Goal: Task Accomplishment & Management: Use online tool/utility

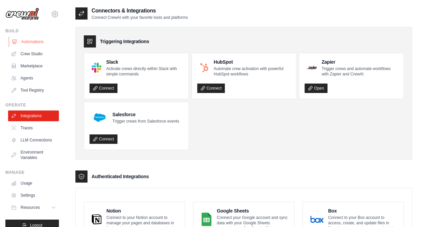
click at [39, 44] on link "Automations" at bounding box center [34, 41] width 51 height 11
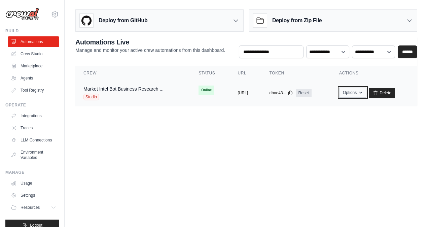
click at [364, 92] on button "Options" at bounding box center [352, 93] width 27 height 10
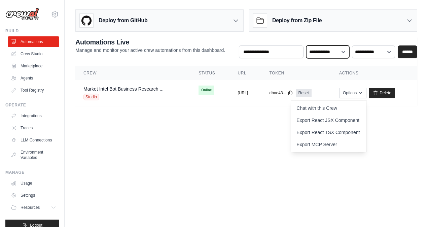
click at [341, 50] on select "**********" at bounding box center [327, 51] width 43 height 12
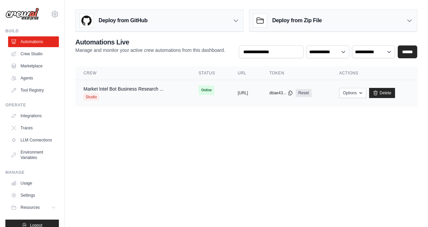
click at [127, 92] on div "Market Intel Bot Business Research ... Studio" at bounding box center [123, 93] width 80 height 15
click at [122, 88] on link "Market Intel Bot Business Research ..." at bounding box center [123, 88] width 80 height 5
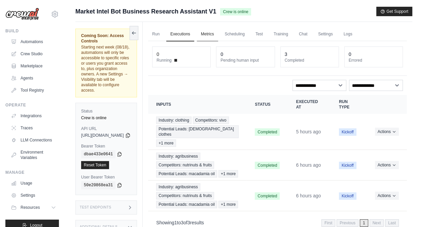
click at [218, 34] on link "Metrics" at bounding box center [207, 34] width 21 height 14
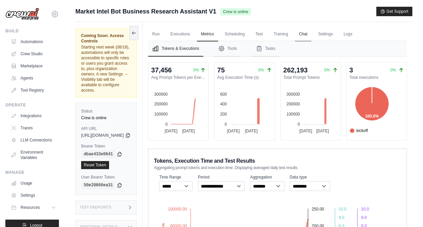
click at [311, 33] on link "Chat" at bounding box center [303, 34] width 16 height 14
click at [51, 12] on icon at bounding box center [55, 14] width 8 height 8
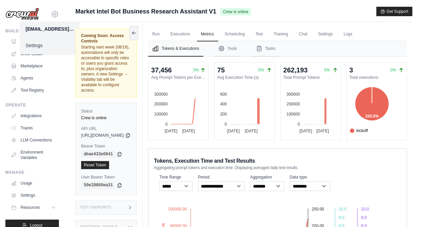
click at [39, 43] on link "Settings" at bounding box center [49, 45] width 59 height 12
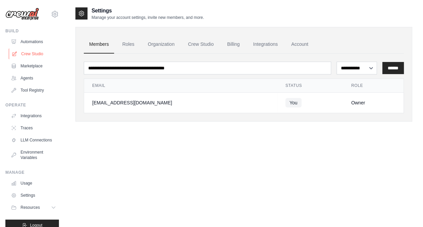
click at [33, 55] on link "Crew Studio" at bounding box center [34, 53] width 51 height 11
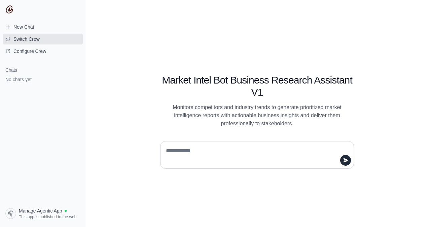
click at [45, 40] on button "Switch Crew" at bounding box center [43, 39] width 80 height 11
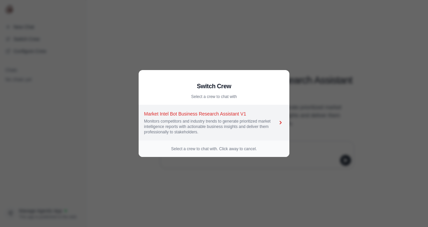
click at [201, 116] on div "Market Intel Bot Business Research Assistant V1" at bounding box center [210, 113] width 133 height 7
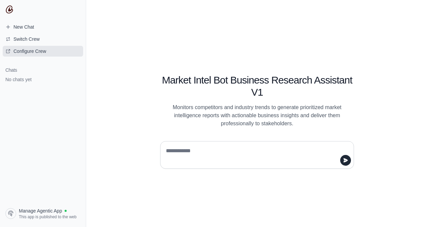
click at [24, 53] on span "Configure Crew" at bounding box center [29, 51] width 33 height 7
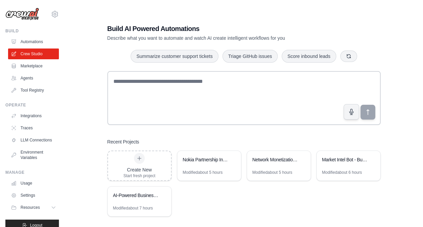
click at [35, 44] on link "Automations" at bounding box center [33, 41] width 51 height 11
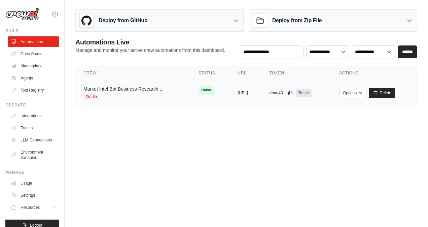
click at [141, 88] on link "Market Intel Bot Business Research ..." at bounding box center [123, 88] width 80 height 5
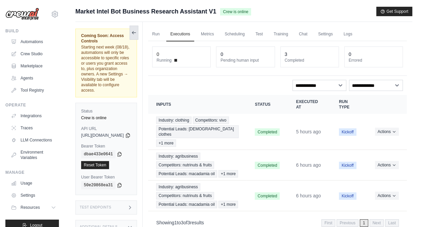
click at [138, 33] on button at bounding box center [134, 33] width 9 height 14
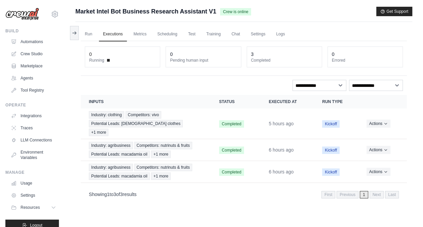
click at [148, 33] on link "Metrics" at bounding box center [140, 34] width 21 height 14
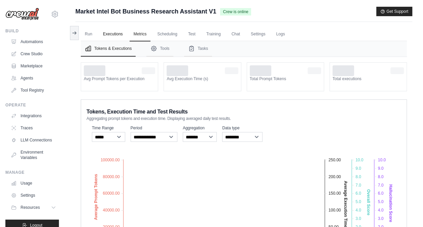
click at [120, 33] on link "Executions" at bounding box center [113, 34] width 28 height 14
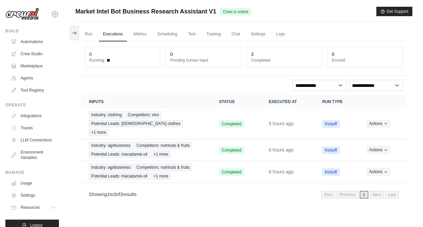
click at [102, 32] on link "Executions" at bounding box center [113, 34] width 28 height 14
click at [94, 36] on link "Run" at bounding box center [88, 34] width 15 height 14
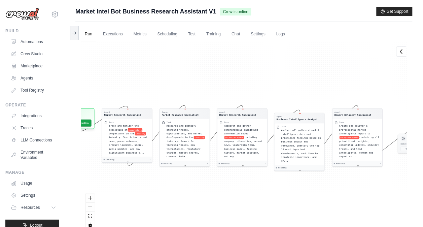
click at [159, 80] on div "Agent Market Research Specialist Task Track and monitor the activities of compe…" at bounding box center [244, 137] width 326 height 193
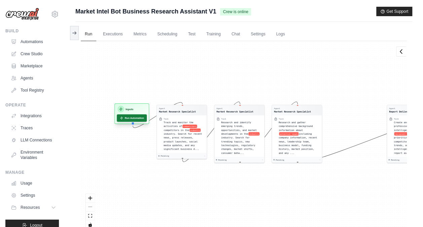
click at [123, 115] on button "Run Automation" at bounding box center [132, 117] width 30 height 7
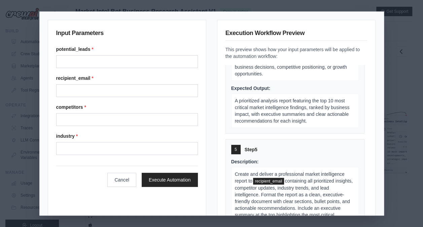
scroll to position [606, 0]
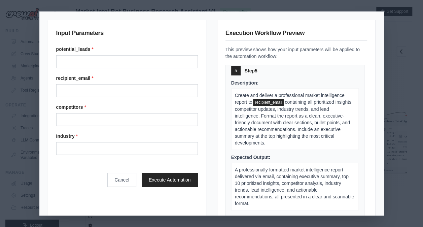
click at [407, 57] on div "Input Parameters potential_leads * recipient_email * competitors * industry * C…" at bounding box center [211, 113] width 423 height 227
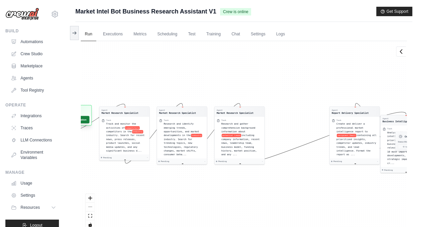
click at [85, 122] on button "Run Automation" at bounding box center [74, 119] width 30 height 7
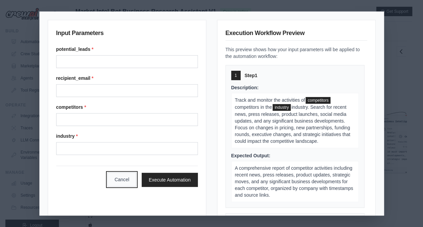
click at [118, 172] on button "Cancel" at bounding box center [121, 179] width 29 height 14
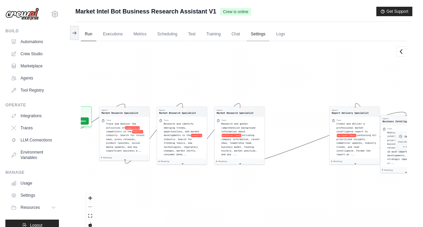
click at [259, 37] on link "Settings" at bounding box center [258, 34] width 23 height 14
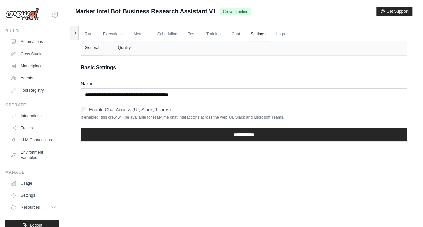
click at [117, 50] on button "Quality" at bounding box center [124, 48] width 21 height 14
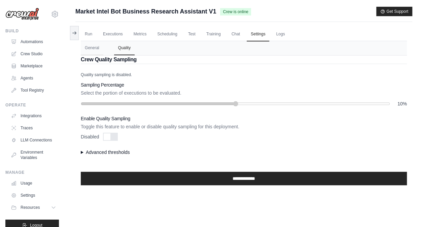
click at [182, 33] on ul "Run Executions Metrics Scheduling Test Training Chat Settings Logs" at bounding box center [244, 34] width 326 height 14
click at [184, 33] on link "Test" at bounding box center [191, 34] width 15 height 14
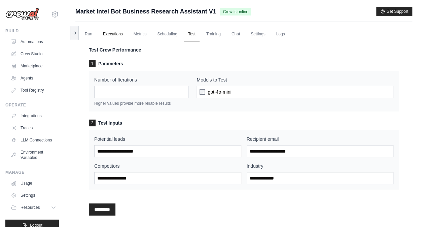
click at [121, 36] on link "Executions" at bounding box center [113, 34] width 28 height 14
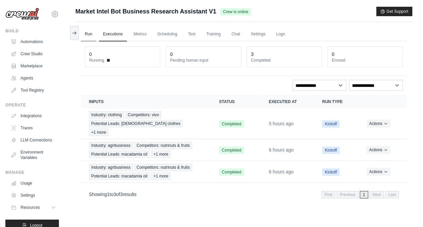
click at [93, 34] on link "Run" at bounding box center [88, 34] width 15 height 14
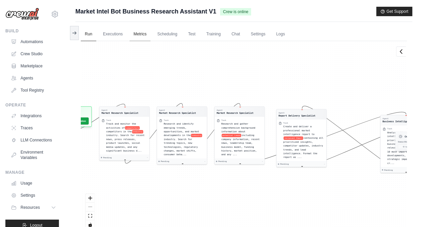
click at [138, 30] on link "Metrics" at bounding box center [140, 34] width 21 height 14
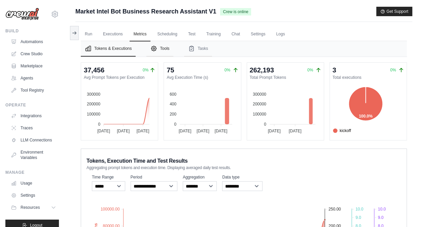
click at [171, 47] on button "Tools" at bounding box center [159, 48] width 27 height 15
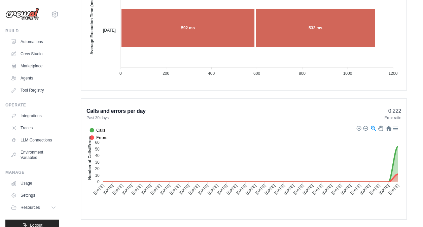
scroll to position [572, 0]
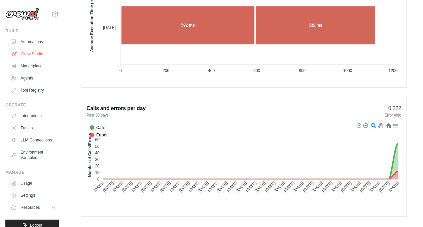
click at [32, 55] on link "Crew Studio" at bounding box center [34, 53] width 51 height 11
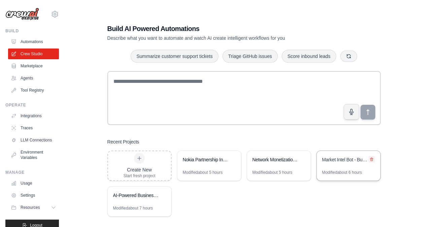
click at [370, 161] on button at bounding box center [371, 159] width 7 height 7
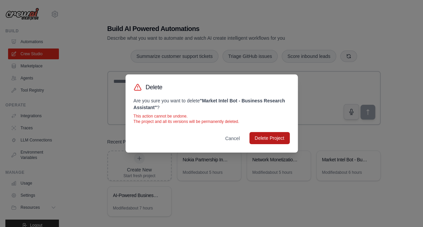
click at [274, 137] on button "Delete Project" at bounding box center [269, 138] width 40 height 12
click at [224, 134] on button "Cancel" at bounding box center [233, 138] width 26 height 12
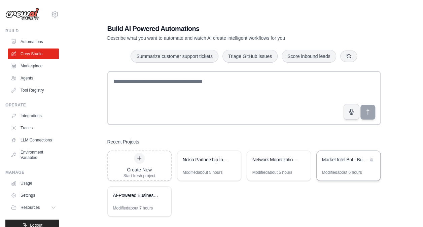
click at [349, 168] on div "Market Intel Bot - Business Research Assistant" at bounding box center [349, 160] width 64 height 19
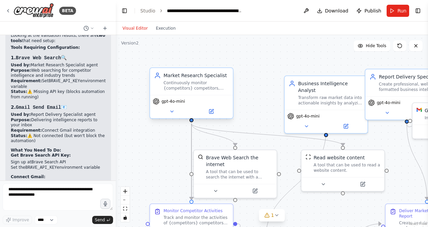
scroll to position [1097, 0]
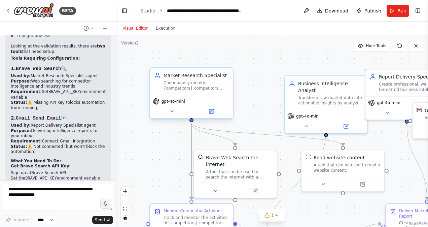
click at [215, 97] on div "gpt-4o-mini" at bounding box center [191, 106] width 83 height 23
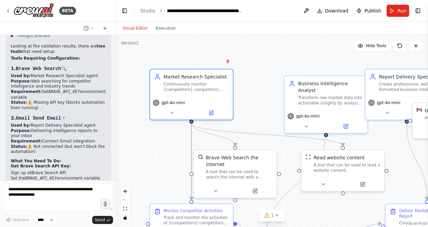
click at [231, 65] on div "Confirm" at bounding box center [228, 61] width 9 height 9
click at [229, 63] on icon at bounding box center [228, 61] width 4 height 4
click at [229, 63] on icon at bounding box center [228, 62] width 3 height 4
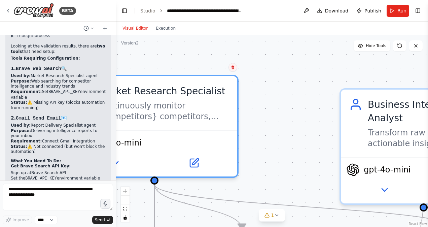
click at [233, 67] on icon at bounding box center [233, 67] width 4 height 4
click at [223, 69] on button "Confirm" at bounding box center [214, 67] width 24 height 8
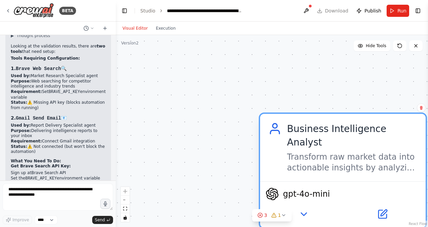
drag, startPoint x: 353, startPoint y: 101, endPoint x: 177, endPoint y: 131, distance: 178.0
click at [268, 131] on icon at bounding box center [274, 128] width 13 height 13
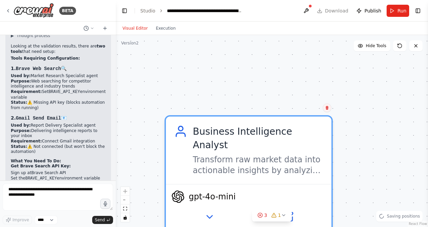
click at [328, 111] on button at bounding box center [327, 107] width 9 height 9
click at [320, 111] on div ".deletable-edge-delete-btn { width: 20px; height: 20px; border: 0px solid #ffff…" at bounding box center [272, 131] width 312 height 192
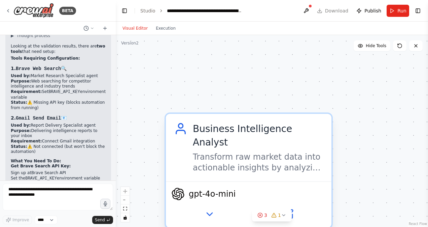
click at [307, 130] on div "Business Intelligence Analyst" at bounding box center [258, 135] width 131 height 27
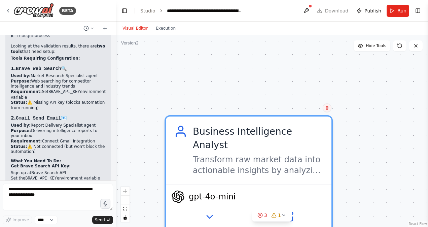
click at [327, 111] on button at bounding box center [327, 107] width 9 height 9
click at [311, 109] on button "Confirm" at bounding box center [308, 108] width 24 height 8
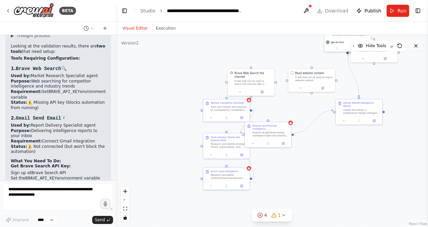
click at [413, 44] on icon at bounding box center [415, 45] width 5 height 5
click at [414, 44] on icon at bounding box center [415, 45] width 5 height 5
click at [343, 44] on div "gpt-4o-mini" at bounding box center [348, 44] width 46 height 13
drag, startPoint x: 343, startPoint y: 44, endPoint x: 240, endPoint y: 181, distance: 171.7
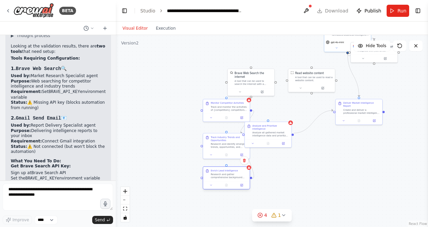
click at [240, 181] on div "Enrich Lead Intelligence Research and gather comprehensive background informati…" at bounding box center [226, 177] width 47 height 23
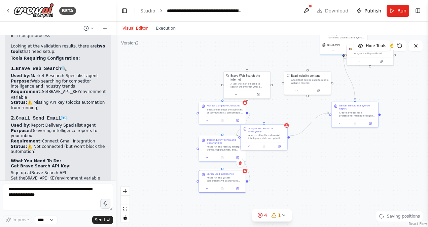
drag, startPoint x: 249, startPoint y: 160, endPoint x: 245, endPoint y: 162, distance: 5.1
click at [245, 162] on div "Confirm" at bounding box center [240, 162] width 11 height 11
click at [242, 163] on icon at bounding box center [240, 163] width 4 height 4
click at [224, 165] on button "Confirm" at bounding box center [221, 163] width 24 height 8
click at [237, 149] on div "Research and identify emerging trends, opportunities, and market developments i…" at bounding box center [224, 147] width 37 height 6
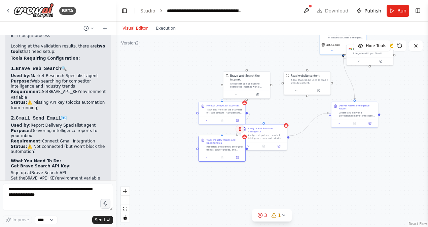
click at [241, 131] on icon at bounding box center [240, 129] width 4 height 4
click at [229, 130] on button "Confirm" at bounding box center [221, 129] width 24 height 8
click at [285, 130] on div "Analyze and Prioritize Intelligence Analyze all gathered market intelligence da…" at bounding box center [263, 133] width 46 height 18
click at [284, 121] on button at bounding box center [281, 117] width 9 height 9
click at [265, 118] on button "Confirm" at bounding box center [263, 117] width 24 height 8
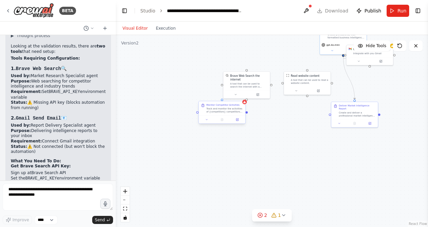
click at [234, 105] on div "Monitor Competitor Activities" at bounding box center [222, 104] width 33 height 3
click at [234, 106] on div "Monitor Competitor Activities" at bounding box center [222, 104] width 33 height 3
click at [240, 96] on icon at bounding box center [240, 95] width 3 height 4
click at [223, 95] on button "Confirm" at bounding box center [221, 95] width 24 height 8
click at [265, 82] on div "A tool that can be used to search the internet with a search_query." at bounding box center [248, 84] width 37 height 6
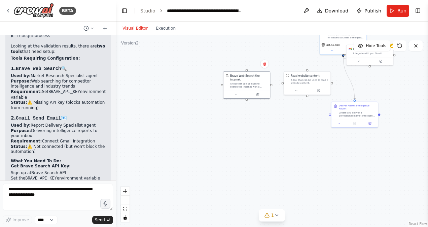
click at [265, 70] on div ".deletable-edge-delete-btn { width: 20px; height: 20px; border: 0px solid #ffff…" at bounding box center [272, 131] width 312 height 192
click at [260, 84] on div "Brave Web Search the internet A tool that can be used to search the internet wi…" at bounding box center [247, 80] width 46 height 19
click at [265, 65] on icon at bounding box center [264, 64] width 3 height 4
click at [254, 66] on button "Confirm" at bounding box center [246, 64] width 24 height 8
click at [305, 79] on div "A tool that can be used to read a website content." at bounding box center [309, 81] width 37 height 6
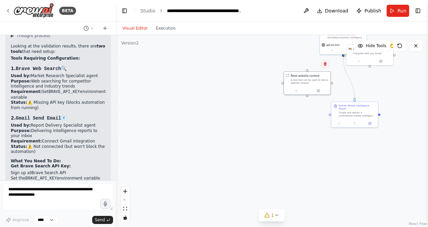
click at [326, 66] on icon at bounding box center [325, 64] width 3 height 4
click at [312, 65] on button "Confirm" at bounding box center [306, 64] width 24 height 8
click at [364, 112] on div "Create and deliver a professional market intelligence report to {recipient_emai…" at bounding box center [357, 113] width 37 height 6
click at [375, 92] on button at bounding box center [372, 95] width 9 height 9
click at [360, 94] on button "Confirm" at bounding box center [354, 95] width 24 height 8
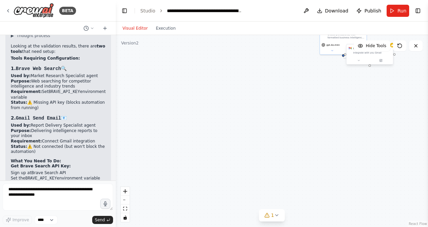
click at [364, 57] on div at bounding box center [370, 61] width 46 height 8
click at [388, 35] on icon at bounding box center [388, 37] width 4 height 4
click at [376, 38] on button "Confirm" at bounding box center [369, 37] width 24 height 8
click at [347, 48] on button at bounding box center [355, 49] width 22 height 5
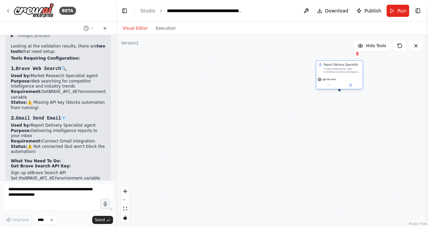
drag, startPoint x: 331, startPoint y: 42, endPoint x: 325, endPoint y: 79, distance: 37.5
click at [325, 79] on div "gpt-4o-mini" at bounding box center [327, 79] width 18 height 4
click at [355, 57] on button at bounding box center [357, 53] width 9 height 9
click at [343, 54] on button "Confirm" at bounding box center [339, 53] width 24 height 8
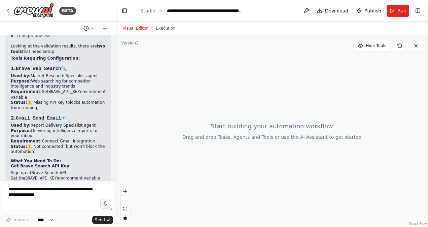
click at [95, 27] on button at bounding box center [89, 28] width 16 height 8
click at [103, 28] on div at bounding box center [58, 113] width 116 height 227
click at [103, 28] on icon at bounding box center [104, 28] width 5 height 5
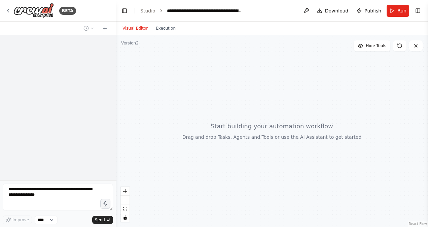
click at [57, 49] on div at bounding box center [58, 107] width 116 height 145
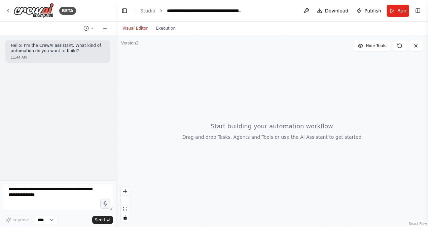
drag, startPoint x: 31, startPoint y: 71, endPoint x: 48, endPoint y: 210, distance: 139.4
click at [48, 210] on div "BETA Hello! I'm the CrewAI assistant. What kind of automation do you want to bu…" at bounding box center [58, 113] width 116 height 227
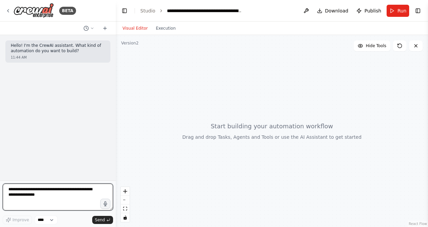
click at [41, 196] on textarea at bounding box center [58, 196] width 110 height 27
paste textarea "**********"
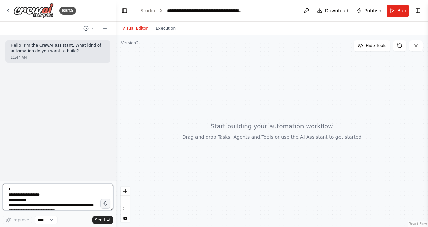
scroll to position [1123, 0]
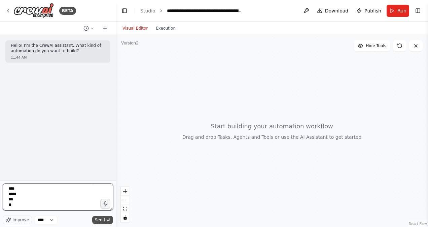
type textarea "**********"
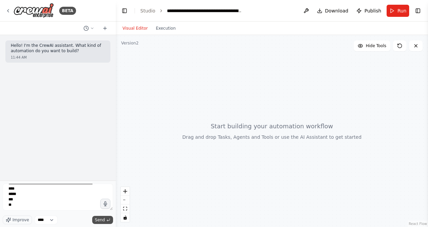
click at [106, 220] on icon "submit" at bounding box center [108, 220] width 4 height 4
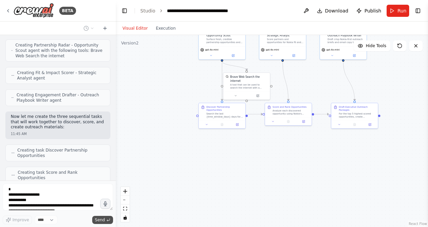
scroll to position [821, 0]
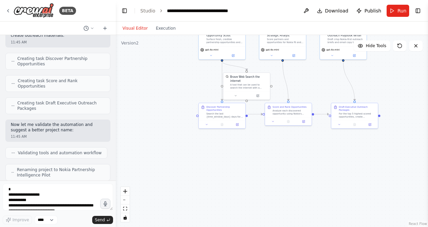
click at [405, 134] on div ".deletable-edge-delete-btn { width: 20px; height: 20px; border: 0px solid #ffff…" at bounding box center [272, 131] width 312 height 192
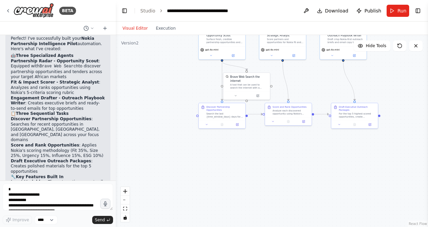
scroll to position [1049, 0]
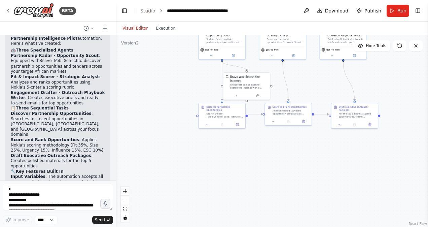
click at [400, 18] on header "**********" at bounding box center [272, 11] width 312 height 22
click at [398, 11] on span "Run" at bounding box center [402, 10] width 9 height 7
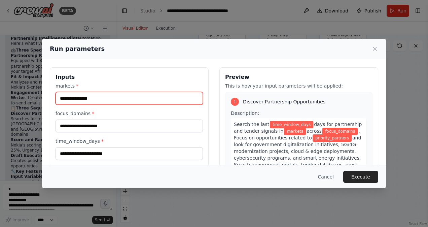
click at [135, 94] on input "markets *" at bounding box center [129, 98] width 147 height 13
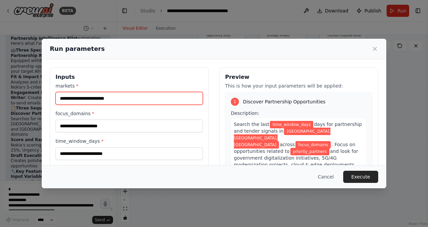
type input "**********"
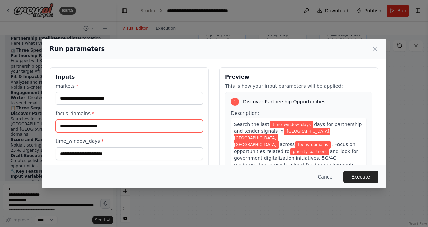
click at [111, 126] on input "focus_domains *" at bounding box center [129, 126] width 147 height 13
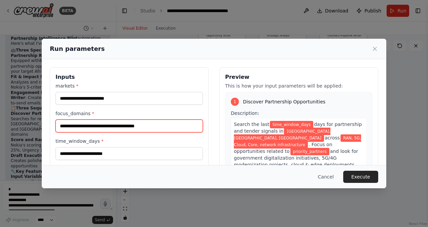
type input "**********"
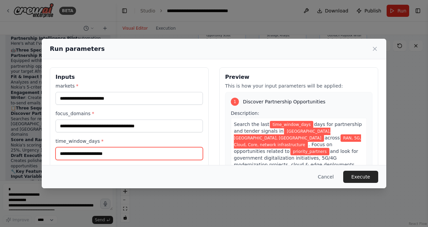
click at [107, 156] on input "time_window_days *" at bounding box center [129, 153] width 147 height 13
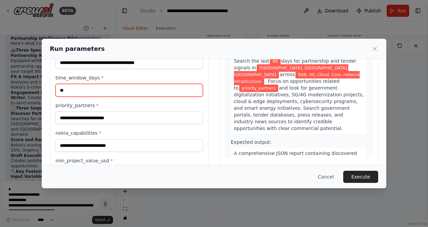
scroll to position [64, 0]
type input "**"
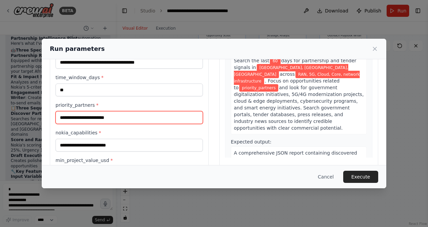
click at [178, 117] on input "priority_partners *" at bounding box center [129, 117] width 147 height 13
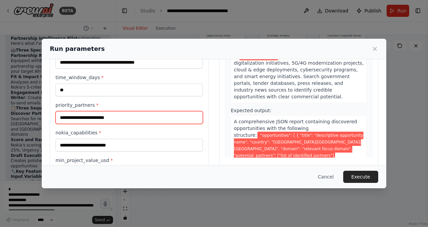
scroll to position [1049, 0]
click at [108, 118] on input "priority_partners *" at bounding box center [129, 117] width 147 height 13
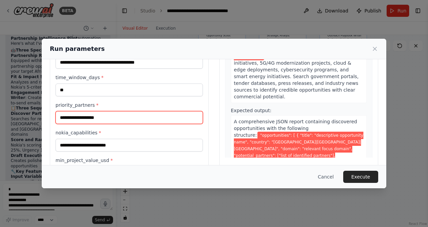
type input "**********"
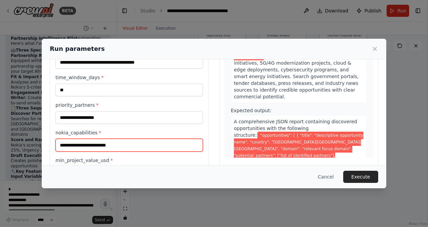
click at [107, 142] on input "nokia_capabilities *" at bounding box center [129, 145] width 147 height 13
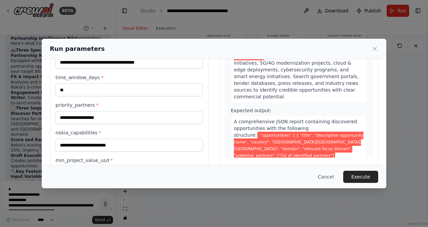
drag, startPoint x: 179, startPoint y: 57, endPoint x: 197, endPoint y: 53, distance: 18.0
click at [197, 53] on div "Run parameters" at bounding box center [214, 49] width 345 height 21
click at [197, 53] on div "Run parameters" at bounding box center [214, 48] width 329 height 9
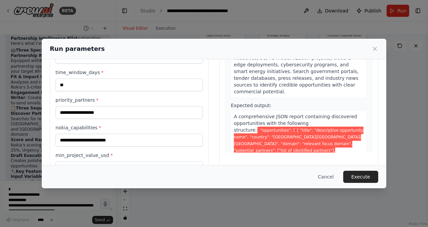
scroll to position [90, 0]
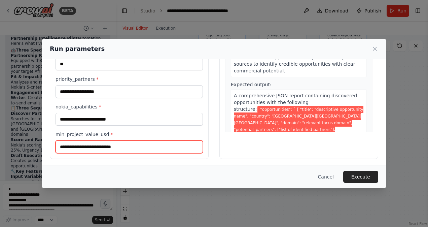
click at [174, 147] on input "min_project_value_usd *" at bounding box center [129, 146] width 147 height 13
type input "******"
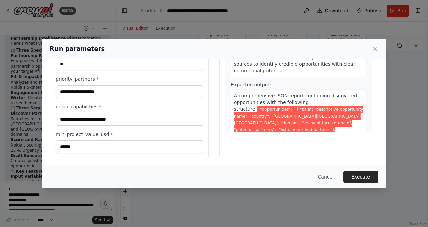
drag, startPoint x: 262, startPoint y: 41, endPoint x: 260, endPoint y: 50, distance: 9.6
click at [260, 50] on div "Run parameters" at bounding box center [214, 49] width 345 height 21
click at [119, 124] on input "nokia_capabilities *" at bounding box center [129, 119] width 147 height 13
click at [361, 177] on button "Execute" at bounding box center [360, 177] width 35 height 12
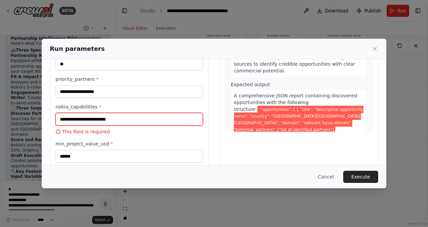
click at [160, 121] on input "nokia_capabilities *" at bounding box center [129, 119] width 147 height 13
type input "*"
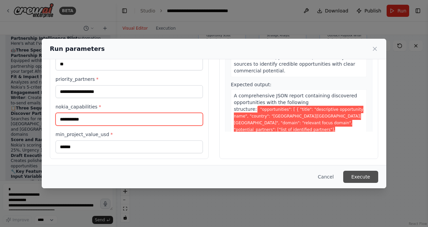
type input "**********"
click at [362, 182] on button "Execute" at bounding box center [360, 177] width 35 height 12
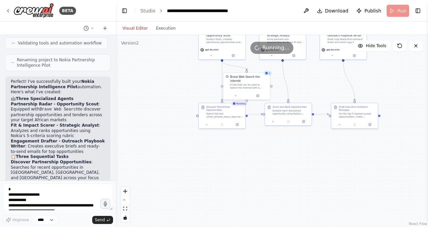
scroll to position [981, 0]
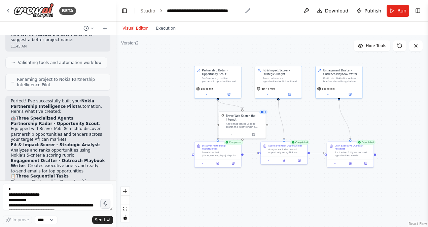
click at [245, 9] on icon "breadcrumb" at bounding box center [247, 10] width 5 height 5
click at [247, 9] on icon "breadcrumb" at bounding box center [247, 10] width 5 height 5
click at [245, 12] on icon "breadcrumb" at bounding box center [247, 10] width 5 height 5
click at [228, 12] on div "**********" at bounding box center [204, 10] width 75 height 7
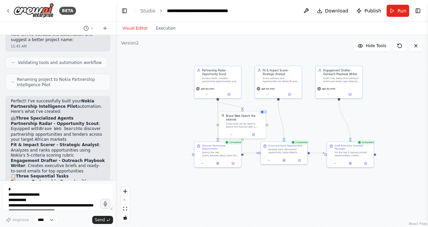
click at [234, 11] on div "**********" at bounding box center [204, 10] width 75 height 7
click at [236, 11] on div "**********" at bounding box center [204, 10] width 75 height 7
click at [241, 11] on header "**********" at bounding box center [272, 11] width 312 height 22
click at [156, 9] on ol "**********" at bounding box center [191, 10] width 102 height 7
click at [141, 12] on link "Studio" at bounding box center [147, 10] width 15 height 5
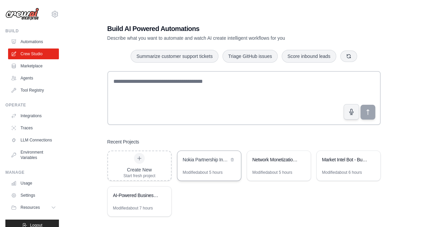
click at [218, 167] on div "Nokia Partnership Intelligence Pilot" at bounding box center [209, 160] width 64 height 19
click at [36, 38] on link "Automations" at bounding box center [34, 41] width 51 height 11
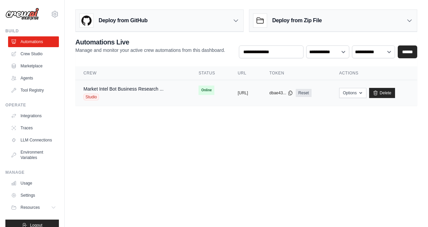
click at [121, 92] on div "Market Intel Bot Business Research ... Studio" at bounding box center [123, 93] width 80 height 15
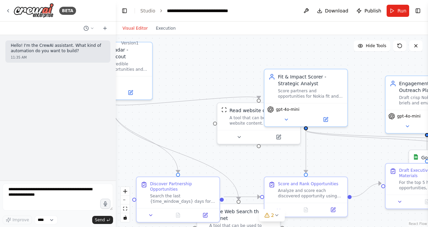
click at [139, 102] on div "Version 1 Hide Tools .deletable-edge-delete-btn { width: 20px; height: 20px; bo…" at bounding box center [272, 131] width 312 height 192
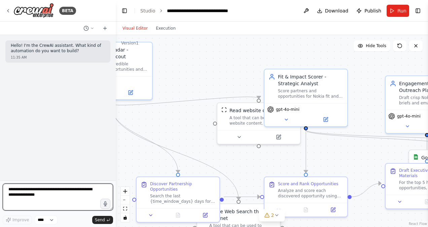
click at [66, 197] on textarea at bounding box center [58, 196] width 110 height 27
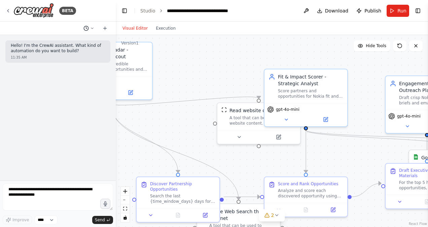
click at [89, 29] on button at bounding box center [89, 28] width 16 height 8
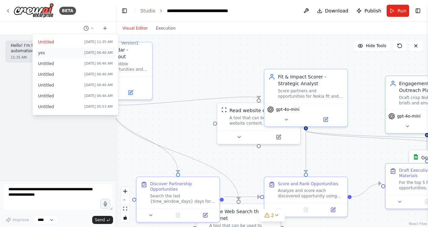
click at [107, 54] on span "[DATE] 06:46 AM" at bounding box center [98, 52] width 28 height 5
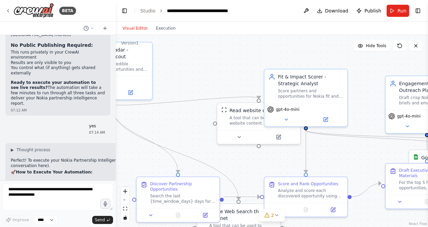
scroll to position [3129, 0]
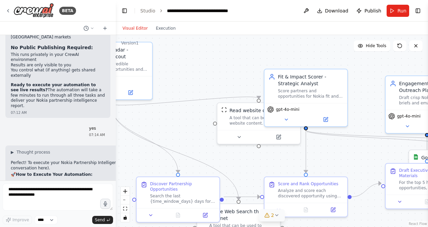
click at [283, 215] on button "2" at bounding box center [272, 215] width 26 height 12
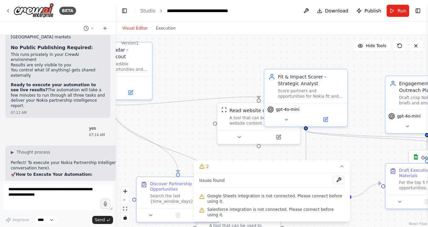
click at [286, 204] on span "Google Sheets integration is not connected. Please connect before using it." at bounding box center [275, 198] width 137 height 11
click at [394, 12] on button "Run" at bounding box center [398, 11] width 23 height 12
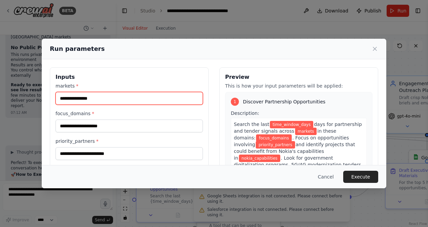
click at [186, 95] on input "markets *" at bounding box center [129, 98] width 147 height 13
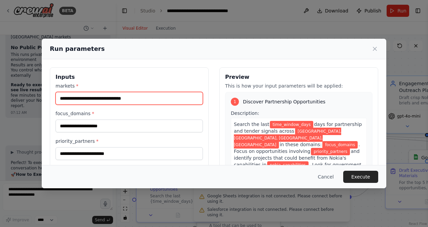
type input "**********"
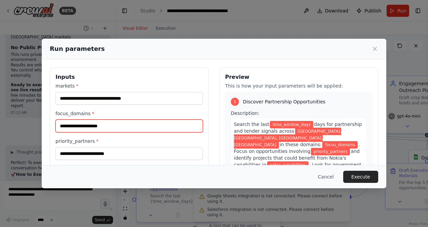
click at [144, 129] on input "focus_domains *" at bounding box center [129, 126] width 147 height 13
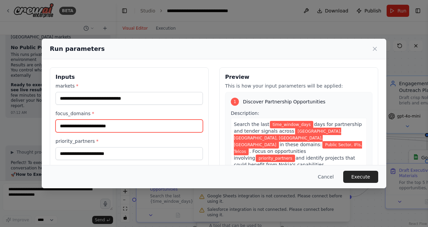
type input "**********"
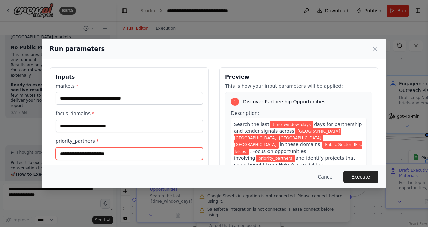
click at [119, 156] on input "priority_partners *" at bounding box center [129, 153] width 147 height 13
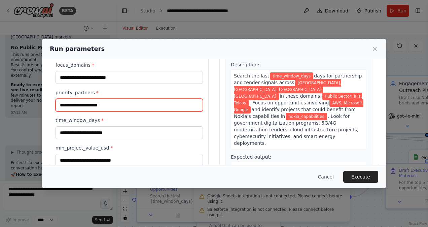
scroll to position [50, 0]
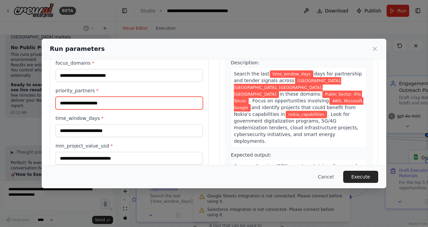
type input "**********"
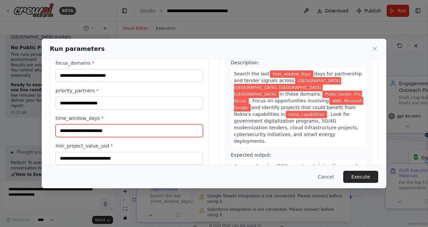
click at [180, 131] on input "time_window_days *" at bounding box center [129, 130] width 147 height 13
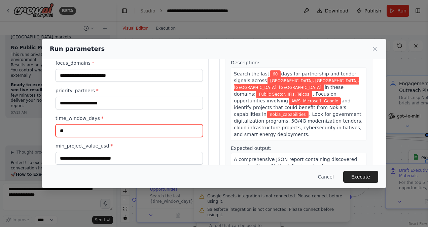
type input "**"
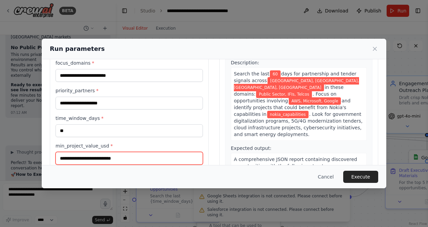
click at [111, 160] on input "min_project_value_usd *" at bounding box center [129, 158] width 147 height 13
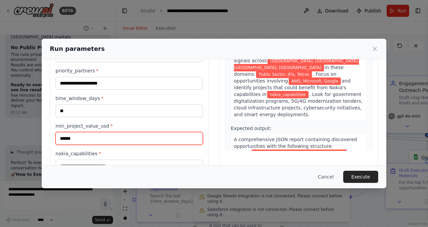
scroll to position [90, 0]
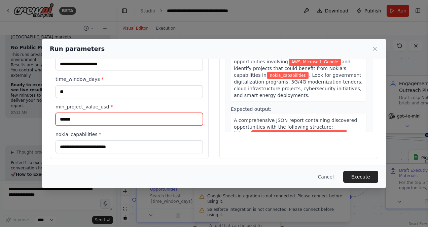
type input "******"
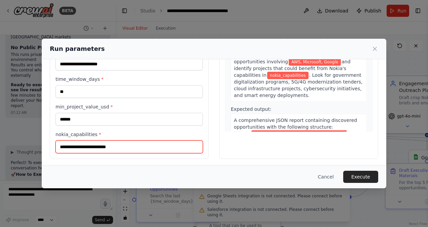
click at [155, 146] on input "nokia_capabilities *" at bounding box center [129, 146] width 147 height 13
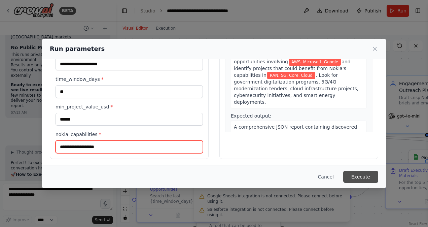
type input "**********"
click at [372, 174] on button "Execute" at bounding box center [360, 177] width 35 height 12
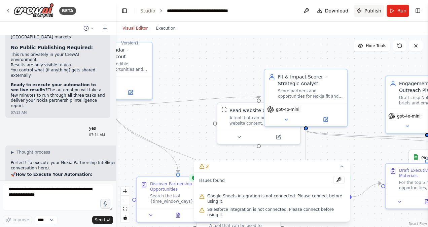
click at [372, 16] on button "Publish" at bounding box center [369, 11] width 30 height 12
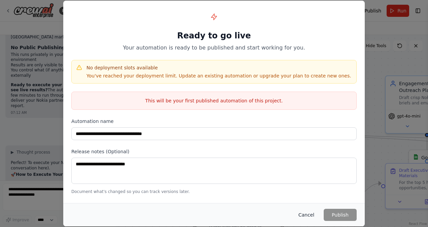
click at [313, 219] on button "Cancel" at bounding box center [306, 215] width 27 height 12
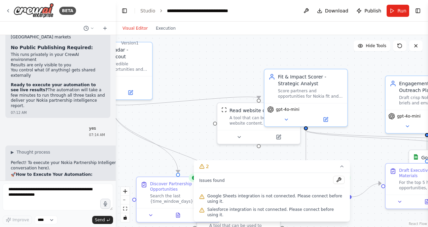
click at [114, 169] on div at bounding box center [114, 113] width 3 height 227
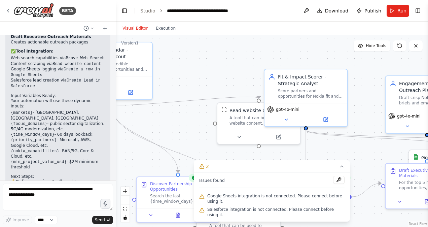
scroll to position [1478, 0]
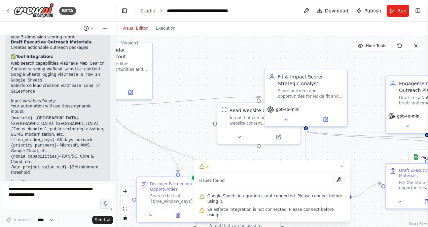
click at [90, 27] on icon at bounding box center [92, 28] width 4 height 4
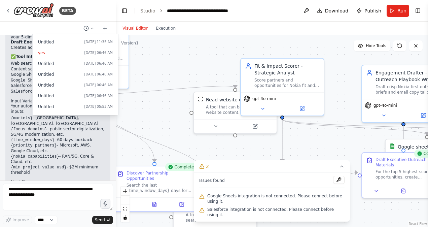
drag, startPoint x: 193, startPoint y: 47, endPoint x: 173, endPoint y: 38, distance: 21.1
click at [173, 38] on div ".deletable-edge-delete-btn { width: 20px; height: 20px; border: 0px solid #ffff…" at bounding box center [272, 131] width 312 height 192
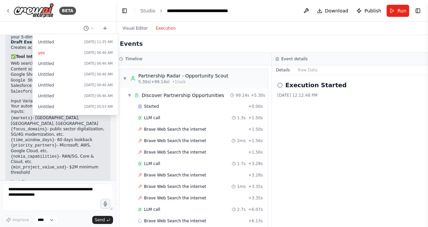
click at [166, 30] on button "Execution" at bounding box center [166, 28] width 28 height 8
click at [95, 30] on div at bounding box center [58, 113] width 116 height 227
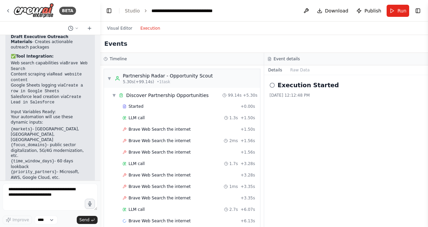
scroll to position [1699, 0]
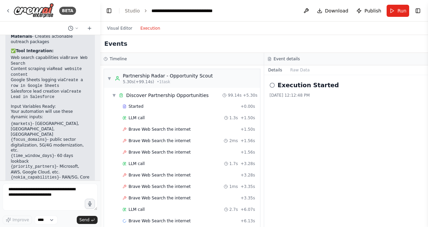
drag, startPoint x: 113, startPoint y: 104, endPoint x: 100, endPoint y: 42, distance: 63.2
click at [100, 42] on div "BETA Hello! I'm the CrewAI assistant. What kind of automation do you want to bu…" at bounding box center [214, 113] width 428 height 227
click at [98, 106] on div at bounding box center [99, 113] width 3 height 227
click at [99, 60] on div at bounding box center [99, 113] width 3 height 227
click at [98, 40] on div at bounding box center [99, 113] width 3 height 227
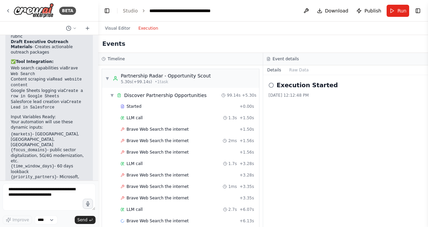
scroll to position [1800, 0]
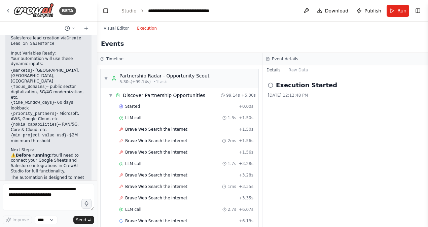
drag, startPoint x: 98, startPoint y: 40, endPoint x: 97, endPoint y: 106, distance: 65.6
click at [97, 106] on div "BETA Hello! I'm the CrewAI assistant. What kind of automation do you want to bu…" at bounding box center [214, 113] width 428 height 227
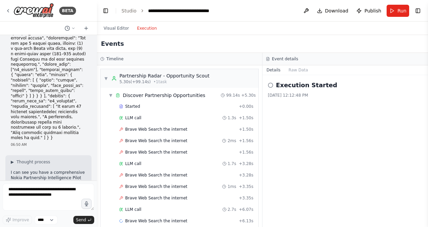
scroll to position [0, 0]
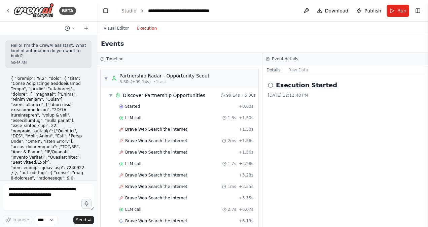
click at [94, 41] on div at bounding box center [95, 113] width 3 height 227
click at [11, 9] on div "BETA" at bounding box center [40, 10] width 71 height 15
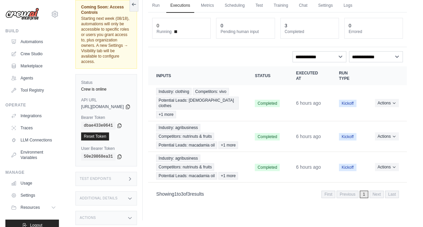
scroll to position [13, 0]
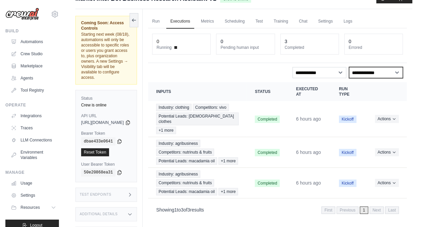
click at [378, 75] on select "**********" at bounding box center [376, 72] width 54 height 11
click at [164, 19] on link "Run" at bounding box center [155, 21] width 15 height 14
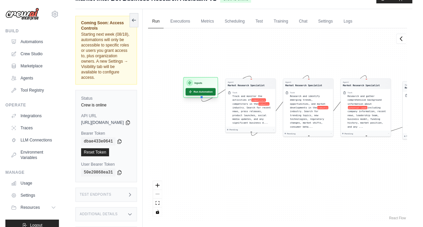
click at [216, 91] on button "Run Automation" at bounding box center [201, 91] width 30 height 7
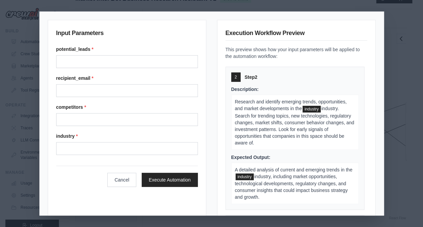
scroll to position [144, 0]
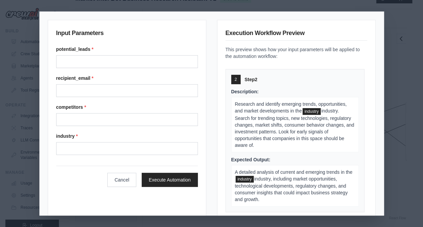
click at [409, 81] on div "Input Parameters potential_leads * recipient_email * competitors * industry * C…" at bounding box center [211, 113] width 423 height 227
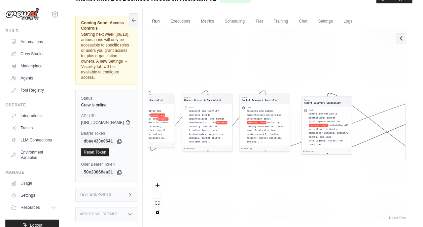
click at [401, 42] on button at bounding box center [401, 38] width 10 height 10
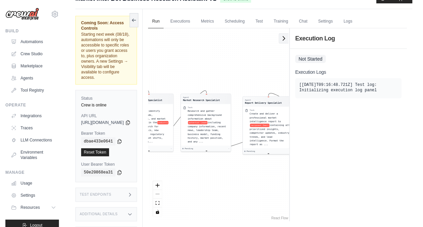
click at [283, 40] on icon at bounding box center [283, 38] width 7 height 7
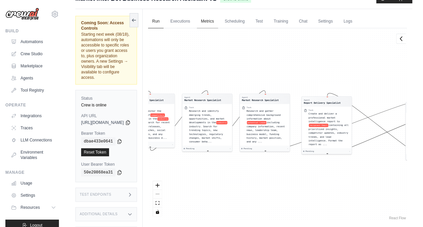
click at [218, 27] on link "Metrics" at bounding box center [207, 21] width 21 height 14
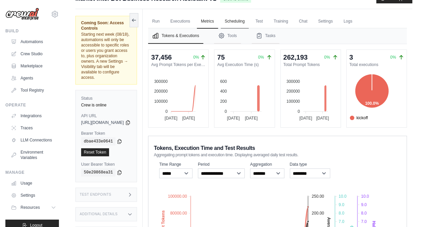
click at [249, 22] on link "Scheduling" at bounding box center [235, 21] width 28 height 14
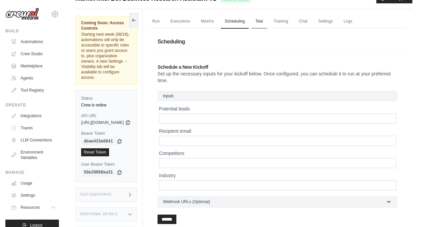
click at [267, 19] on link "Test" at bounding box center [258, 21] width 15 height 14
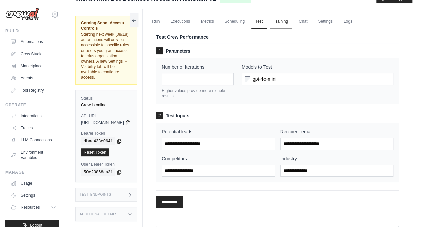
click at [292, 18] on link "Training" at bounding box center [281, 21] width 23 height 14
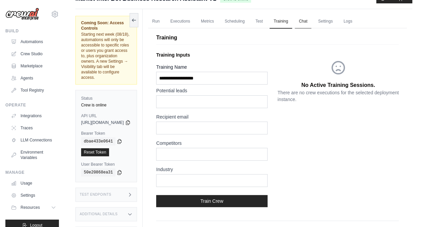
click at [311, 26] on link "Chat" at bounding box center [303, 21] width 16 height 14
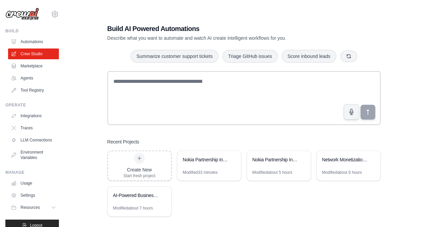
click at [147, 31] on h1 "Build AI Powered Automations" at bounding box center [220, 28] width 226 height 9
click at [256, 155] on div "Nokia Partnership Intelligence Pilot" at bounding box center [279, 160] width 64 height 19
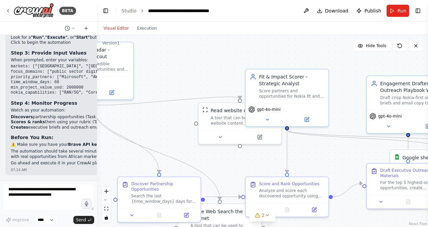
scroll to position [3711, 0]
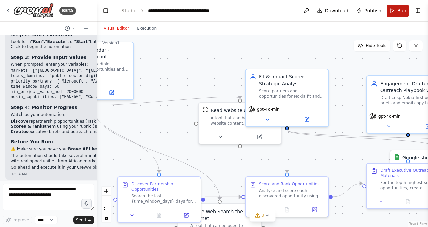
click at [396, 13] on button "Run" at bounding box center [398, 11] width 23 height 12
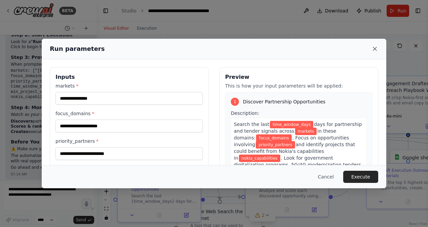
click at [376, 47] on icon at bounding box center [374, 48] width 3 height 3
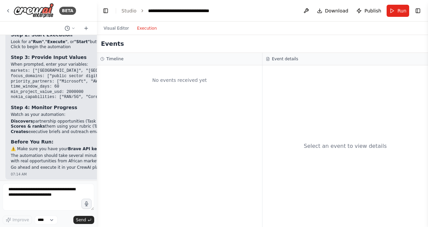
click at [146, 30] on button "Execution" at bounding box center [147, 28] width 28 height 8
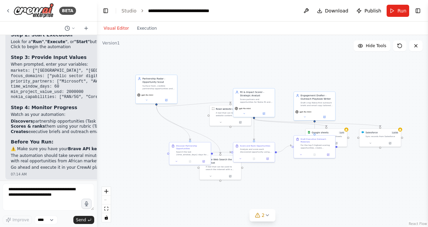
click at [116, 31] on button "Visual Editor" at bounding box center [116, 28] width 33 height 8
click at [123, 11] on link "Studio" at bounding box center [129, 10] width 15 height 5
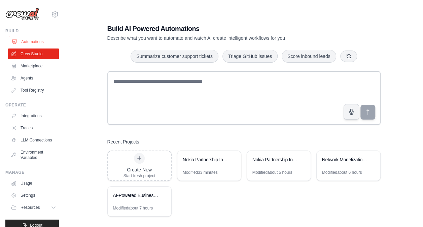
click at [34, 44] on link "Automations" at bounding box center [34, 41] width 51 height 11
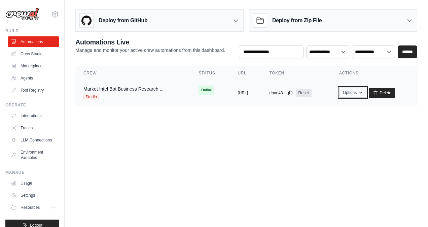
click at [367, 95] on button "Options" at bounding box center [352, 93] width 27 height 10
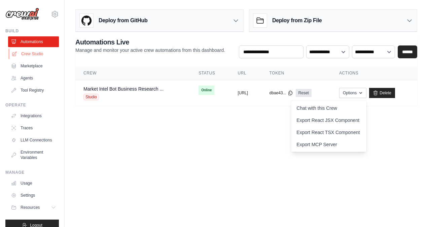
click at [38, 54] on link "Crew Studio" at bounding box center [34, 53] width 51 height 11
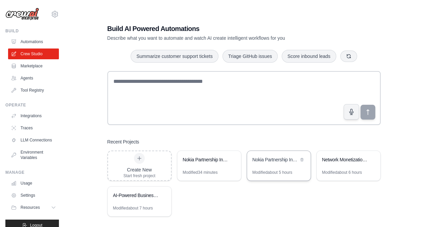
click at [282, 164] on div "Nokia Partnership Intelligence Pilot" at bounding box center [279, 160] width 64 height 19
click at [24, 41] on link "Automations" at bounding box center [34, 41] width 51 height 11
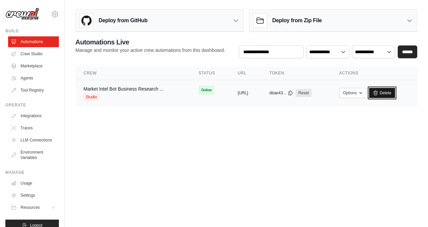
click at [378, 92] on icon at bounding box center [376, 93] width 4 height 4
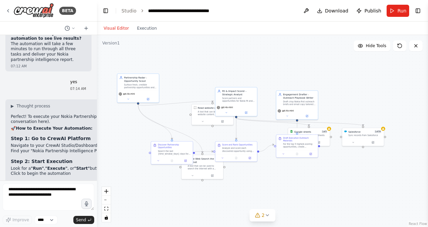
scroll to position [3711, 0]
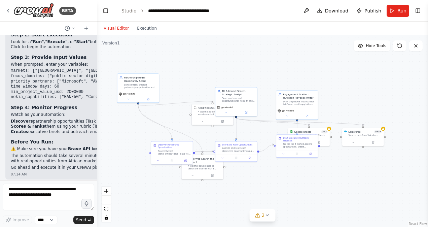
click at [94, 174] on div at bounding box center [95, 113] width 3 height 227
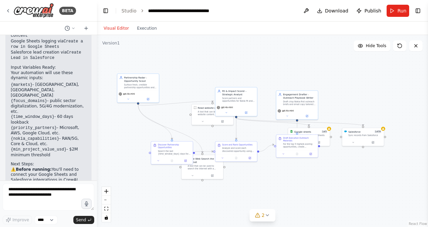
scroll to position [1499, 0]
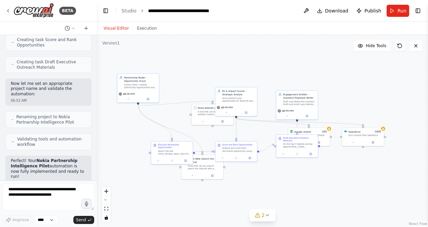
click at [399, 47] on icon at bounding box center [400, 46] width 4 height 4
click at [272, 46] on div ".deletable-edge-delete-btn { width: 20px; height: 20px; border: 0px solid #ffff…" at bounding box center [262, 131] width 331 height 192
click at [75, 29] on icon at bounding box center [73, 28] width 4 height 4
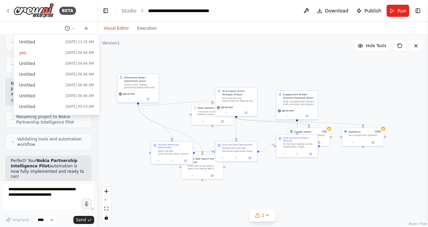
click at [144, 39] on div ".deletable-edge-delete-btn { width: 20px; height: 20px; border: 0px solid #ffff…" at bounding box center [262, 131] width 331 height 192
click at [147, 31] on button "Execution" at bounding box center [147, 28] width 28 height 8
click at [118, 30] on button "Visual Editor" at bounding box center [116, 28] width 33 height 8
click at [269, 217] on icon at bounding box center [267, 214] width 5 height 5
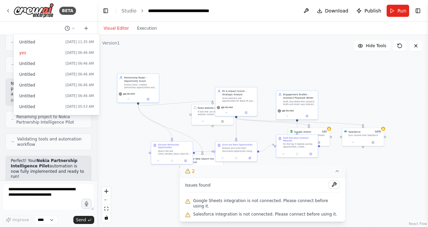
click at [133, 181] on div ".deletable-edge-delete-btn { width: 20px; height: 20px; border: 0px solid #ffff…" at bounding box center [262, 131] width 331 height 192
click at [111, 123] on div ".deletable-edge-delete-btn { width: 20px; height: 20px; border: 0px solid #ffff…" at bounding box center [262, 131] width 331 height 192
click at [73, 28] on div at bounding box center [48, 113] width 97 height 227
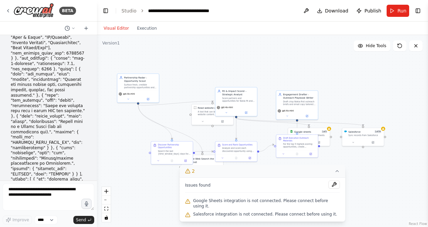
scroll to position [0, 0]
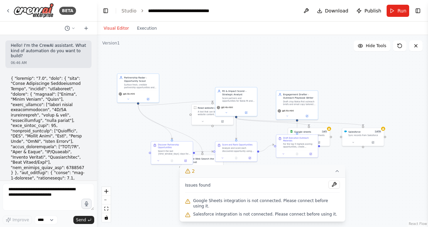
click at [94, 178] on div at bounding box center [95, 113] width 3 height 227
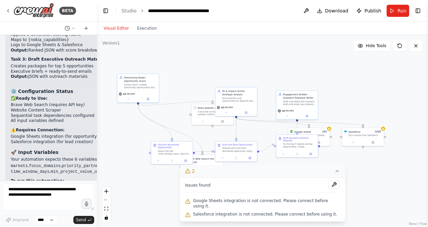
scroll to position [2598, 0]
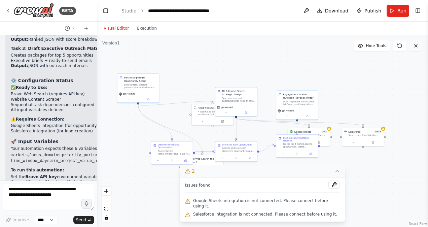
click at [417, 44] on icon at bounding box center [416, 45] width 3 height 3
click at [144, 90] on div "gpt-4o-mini" at bounding box center [138, 96] width 42 height 12
click at [154, 71] on div "Confirm" at bounding box center [153, 65] width 11 height 11
click at [154, 68] on button at bounding box center [153, 66] width 9 height 9
click at [142, 67] on button "Confirm" at bounding box center [135, 66] width 24 height 8
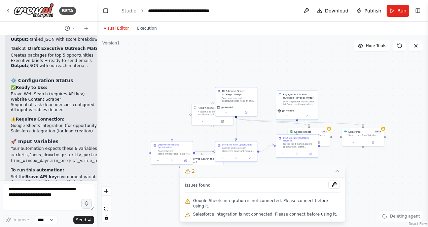
click at [154, 70] on div ".deletable-edge-delete-btn { width: 20px; height: 20px; border: 0px solid #ffff…" at bounding box center [262, 131] width 331 height 192
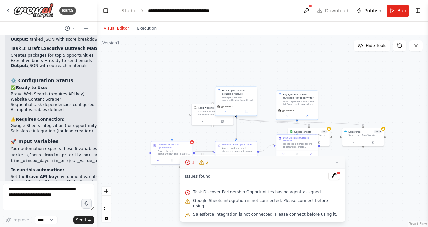
click at [227, 115] on div "gpt-4o-mini" at bounding box center [236, 110] width 42 height 12
click at [252, 83] on button at bounding box center [251, 79] width 9 height 9
click at [235, 83] on button "Confirm" at bounding box center [232, 80] width 24 height 8
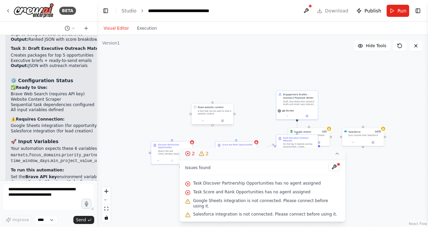
click at [219, 114] on div "A tool that can be used to read a website content." at bounding box center [215, 112] width 34 height 5
click at [230, 99] on button at bounding box center [228, 96] width 9 height 9
click at [213, 96] on button "Confirm" at bounding box center [209, 97] width 24 height 8
click at [178, 149] on div "Search the last {time_window_days} days for partnership and tender signals acro…" at bounding box center [174, 151] width 33 height 5
click at [189, 137] on button at bounding box center [187, 134] width 9 height 9
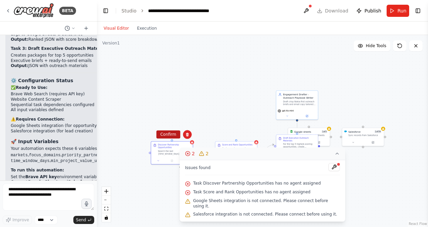
click at [172, 135] on button "Confirm" at bounding box center [168, 134] width 24 height 8
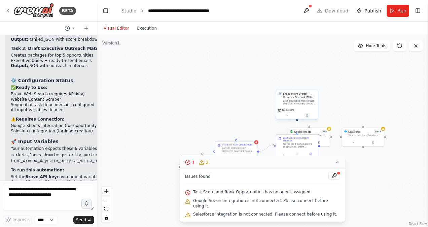
click at [306, 101] on div "Draft crisp Nokia-first outreach briefs and email copy tailored to the most pro…" at bounding box center [299, 102] width 33 height 5
click at [312, 85] on icon at bounding box center [313, 83] width 4 height 4
click at [297, 86] on button "Confirm" at bounding box center [293, 83] width 24 height 8
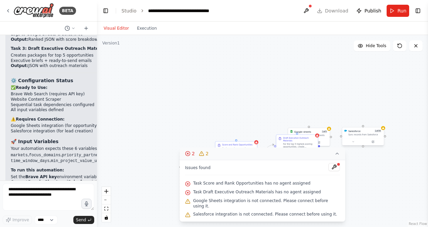
click at [368, 139] on div at bounding box center [363, 141] width 42 height 7
click at [379, 123] on button at bounding box center [378, 120] width 9 height 9
click at [368, 122] on button "Confirm" at bounding box center [359, 120] width 24 height 8
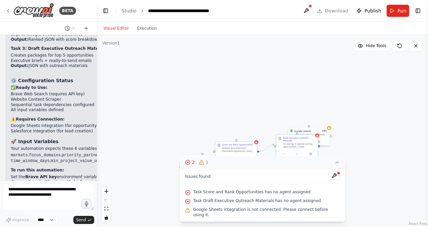
click at [327, 134] on div "Sync data with Google Sheets" at bounding box center [311, 134] width 34 height 3
click at [326, 124] on button at bounding box center [324, 120] width 9 height 9
click at [309, 121] on button "Confirm" at bounding box center [306, 120] width 24 height 8
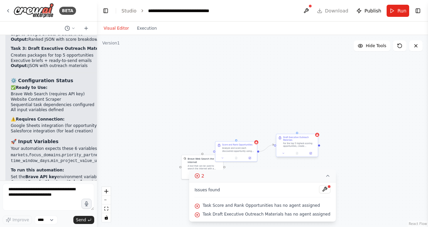
click at [305, 144] on div "For the top 5 highest-scoring opportunities, create comprehensive outreach pack…" at bounding box center [299, 144] width 33 height 5
click at [316, 127] on button at bounding box center [312, 127] width 9 height 9
click at [300, 129] on button "Confirm" at bounding box center [293, 128] width 24 height 8
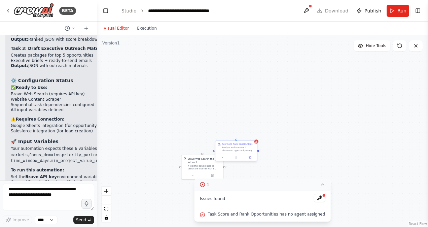
click at [247, 148] on div "Analyze and score each discovered opportunity using the 0-100 scale rubric: Fit…" at bounding box center [238, 148] width 33 height 5
click at [253, 135] on icon at bounding box center [252, 134] width 4 height 4
click at [231, 132] on button "Confirm" at bounding box center [232, 134] width 24 height 8
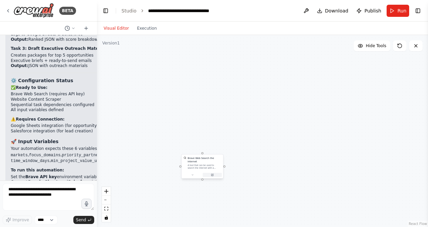
click at [215, 173] on button at bounding box center [212, 175] width 19 height 4
click at [218, 149] on button at bounding box center [217, 147] width 9 height 9
click at [207, 147] on button "Confirm" at bounding box center [199, 147] width 24 height 8
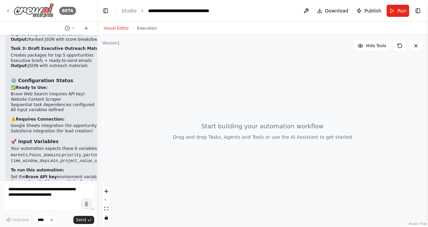
click at [9, 8] on icon at bounding box center [7, 10] width 5 height 5
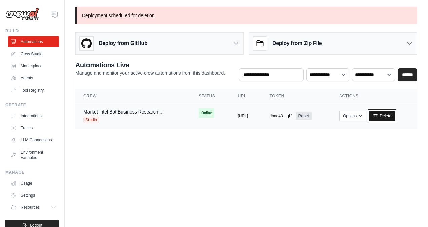
click at [395, 116] on link "Delete" at bounding box center [382, 116] width 26 height 10
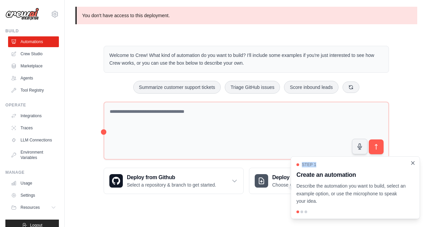
drag, startPoint x: 416, startPoint y: 163, endPoint x: 411, endPoint y: 162, distance: 5.8
click at [411, 162] on div "Step 1 Create an automation Describe the automation you want to build, select a…" at bounding box center [355, 187] width 129 height 63
click at [411, 162] on icon "Close walkthrough" at bounding box center [413, 163] width 6 height 6
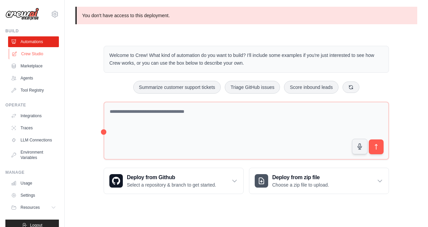
click at [40, 55] on link "Crew Studio" at bounding box center [34, 53] width 51 height 11
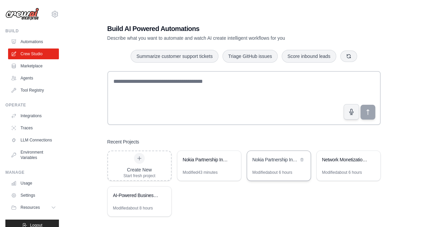
click at [284, 161] on div "Nokia Partnership Intelligence Pilot" at bounding box center [275, 159] width 46 height 7
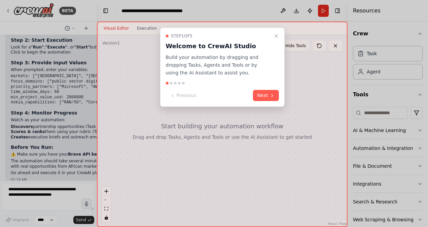
scroll to position [3711, 0]
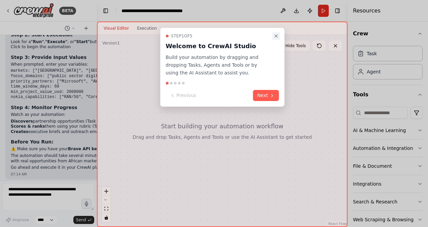
click at [277, 32] on button "Close walkthrough" at bounding box center [276, 36] width 8 height 8
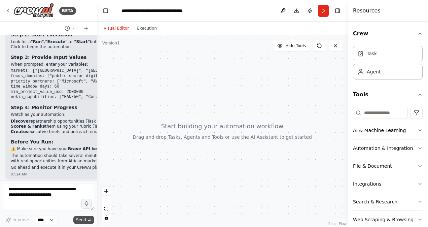
click at [84, 220] on span "Send" at bounding box center [81, 219] width 10 height 5
click at [83, 219] on span "Send" at bounding box center [81, 219] width 10 height 5
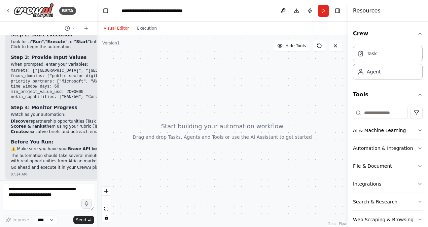
click at [80, 160] on div "▶ Thought process Perfect! To execute your Nokia Partnership Intelligence Pilot…" at bounding box center [155, 74] width 288 height 194
click at [322, 10] on button "Run" at bounding box center [323, 11] width 11 height 12
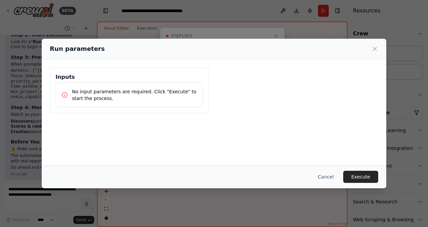
click at [378, 49] on div "Run parameters" at bounding box center [214, 49] width 345 height 21
click at [377, 50] on icon at bounding box center [375, 48] width 7 height 7
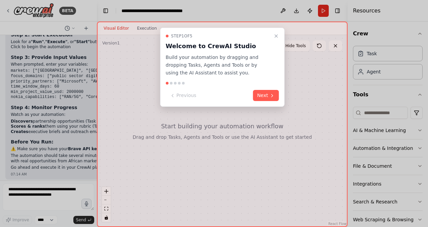
click at [73, 28] on div at bounding box center [214, 113] width 428 height 227
click at [62, 198] on div at bounding box center [214, 113] width 428 height 227
click at [72, 27] on div at bounding box center [214, 113] width 428 height 227
click at [87, 28] on div at bounding box center [214, 113] width 428 height 227
click at [83, 25] on div at bounding box center [214, 113] width 428 height 227
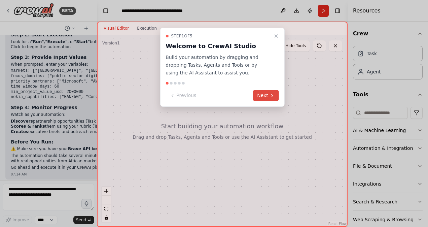
click at [270, 95] on icon at bounding box center [272, 95] width 5 height 5
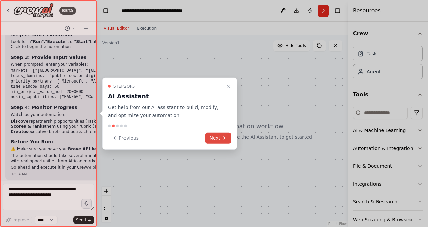
click at [230, 139] on button "Next" at bounding box center [218, 137] width 26 height 11
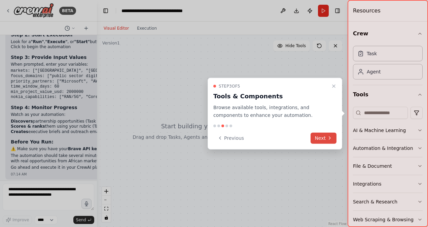
click at [331, 132] on button "Next" at bounding box center [324, 137] width 26 height 11
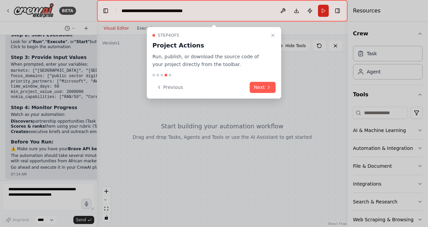
click at [278, 89] on div "Step 4 of 5 Project Actions Run, publish, or download the source code of your p…" at bounding box center [214, 63] width 135 height 72
click at [267, 89] on icon at bounding box center [268, 86] width 5 height 5
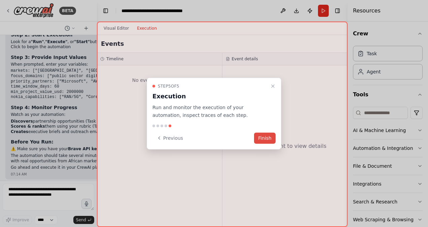
click at [273, 138] on button "Finish" at bounding box center [265, 137] width 22 height 11
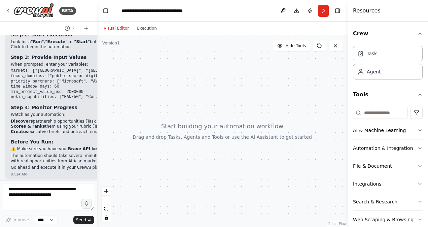
click at [86, 161] on div "▶ Thought process Perfect! To execute your Nokia Partnership Intelligence Pilot…" at bounding box center [155, 74] width 288 height 194
click at [75, 62] on p "When prompted, enter your variables:" at bounding box center [155, 64] width 288 height 5
click at [70, 25] on button at bounding box center [70, 28] width 16 height 8
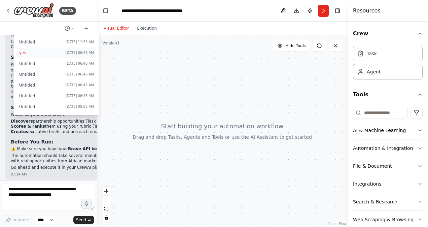
click at [49, 49] on button "yes [DATE] 06:46 AM" at bounding box center [56, 52] width 80 height 11
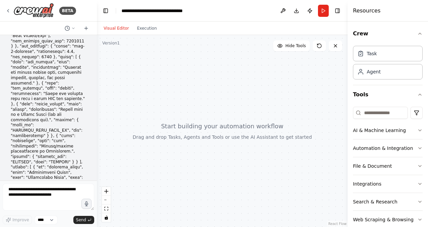
scroll to position [0, 0]
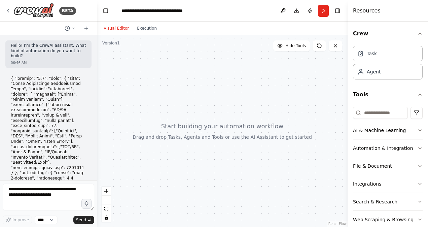
click at [4, 78] on div "Hello! I'm the CrewAI assistant. What kind of automation do you want to build? …" at bounding box center [48, 107] width 97 height 145
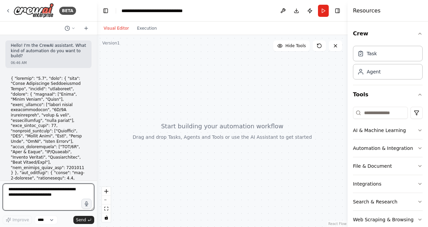
click at [21, 193] on textarea at bounding box center [49, 196] width 92 height 27
paste textarea "**********"
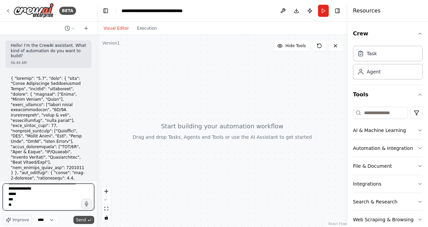
type textarea "**********"
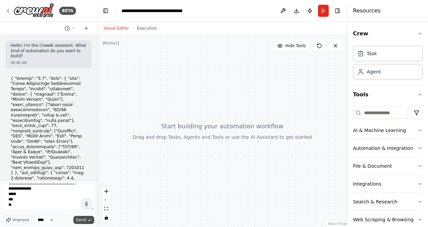
click at [81, 222] on span "Send" at bounding box center [81, 219] width 10 height 5
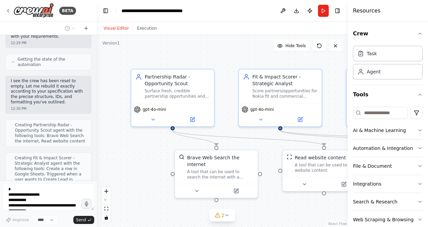
scroll to position [4702, 0]
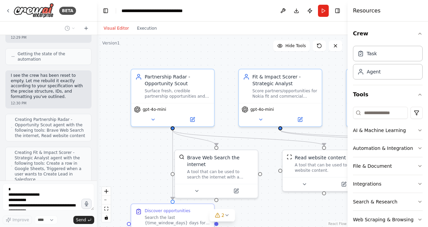
click at [187, 50] on div ".deletable-edge-delete-btn { width: 20px; height: 20px; border: 0px solid #ffff…" at bounding box center [222, 131] width 251 height 192
click at [417, 32] on icon "button" at bounding box center [419, 33] width 5 height 5
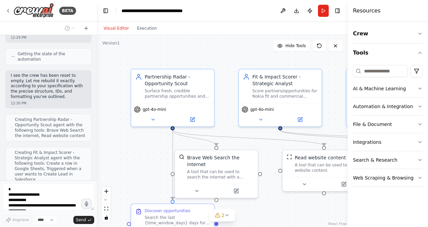
scroll to position [4719, 0]
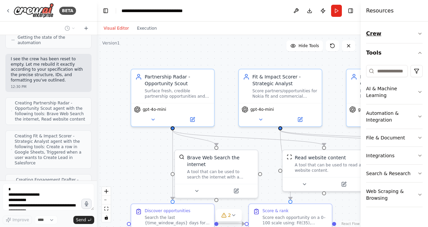
drag, startPoint x: 349, startPoint y: 28, endPoint x: 406, endPoint y: 29, distance: 56.9
click at [406, 29] on div "Resources Crew Tools AI & Machine Learning Automation & Integration File & Docu…" at bounding box center [394, 113] width 67 height 227
click at [361, 29] on button "Toggle Sidebar" at bounding box center [360, 113] width 5 height 227
click at [360, 44] on button "Toggle Sidebar" at bounding box center [360, 113] width 5 height 227
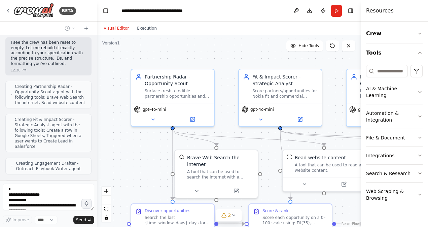
drag, startPoint x: 362, startPoint y: 42, endPoint x: 401, endPoint y: 41, distance: 39.8
click at [401, 41] on div "Resources Crew Tools AI & Machine Learning Automation & Integration File & Docu…" at bounding box center [394, 113] width 67 height 227
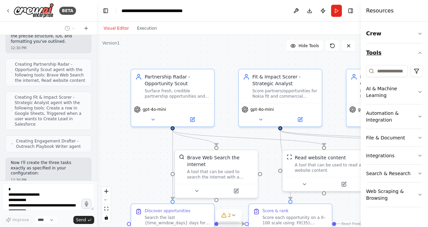
drag, startPoint x: 361, startPoint y: 54, endPoint x: 378, endPoint y: 53, distance: 17.2
click at [378, 53] on div "Resources Crew Tools AI & Machine Learning Automation & Integration File & Docu…" at bounding box center [394, 113] width 67 height 227
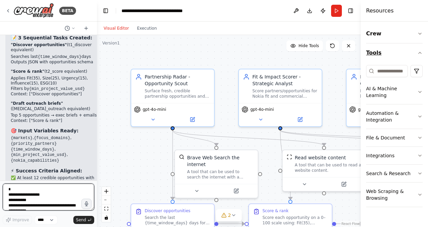
scroll to position [5132, 0]
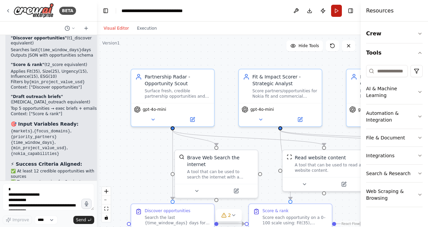
click at [335, 11] on button "Run" at bounding box center [336, 11] width 11 height 12
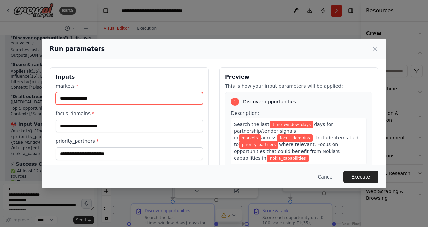
click at [181, 92] on input "markets *" at bounding box center [129, 98] width 147 height 13
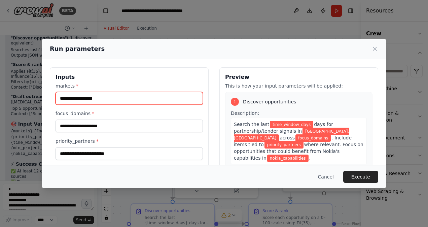
type input "**********"
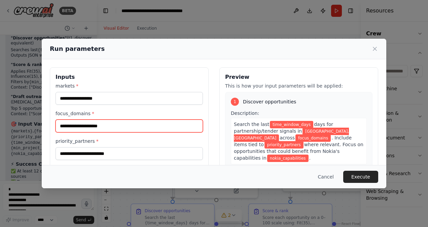
click at [137, 121] on input "focus_domains *" at bounding box center [129, 126] width 147 height 13
type input "**********"
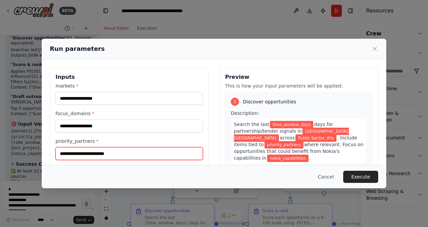
click at [120, 156] on input "priority_partners *" at bounding box center [129, 153] width 147 height 13
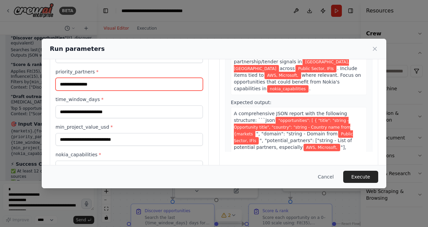
scroll to position [75, 0]
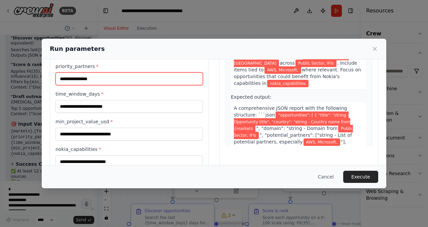
type input "**********"
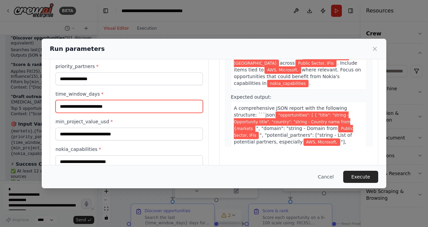
click at [171, 106] on input "time_window_days *" at bounding box center [129, 106] width 147 height 13
type input "**"
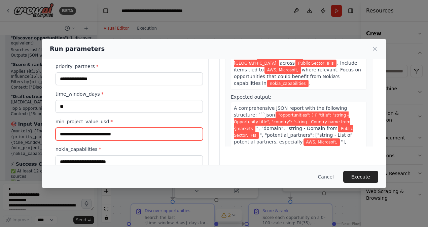
click at [121, 135] on input "min_project_value_usd *" at bounding box center [129, 134] width 147 height 13
type input "******"
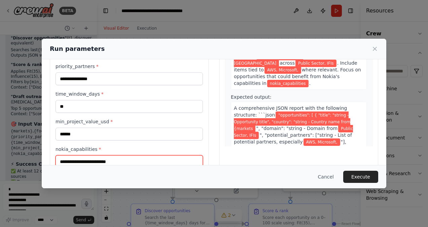
click at [90, 158] on input "nokia_capabilities *" at bounding box center [129, 161] width 147 height 13
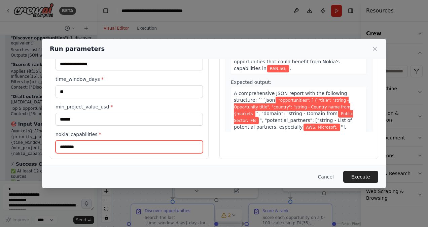
click at [71, 147] on input "*******" at bounding box center [129, 146] width 147 height 13
click at [81, 144] on input "********" at bounding box center [129, 146] width 147 height 13
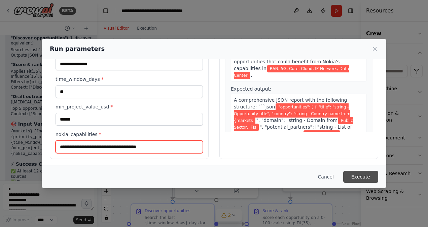
type input "**********"
click at [361, 176] on button "Execute" at bounding box center [360, 177] width 35 height 12
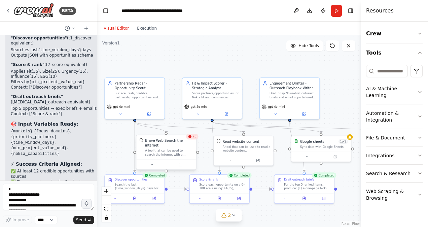
click at [192, 141] on div "Brave Web Search the internet" at bounding box center [169, 143] width 48 height 10
click at [334, 9] on button "Run" at bounding box center [336, 11] width 11 height 12
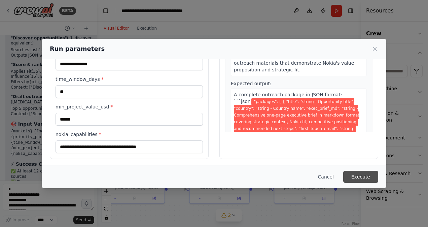
click at [366, 178] on button "Execute" at bounding box center [360, 177] width 35 height 12
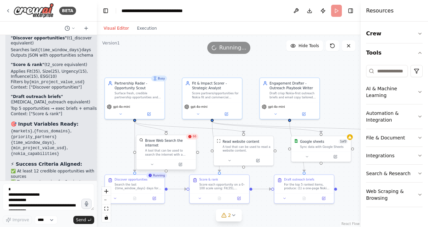
click at [194, 140] on div "Brave Web Search the internet A tool that can be used to search the internet wi…" at bounding box center [166, 147] width 60 height 24
click at [182, 149] on div "A tool that can be used to search the internet with a search_query." at bounding box center [169, 153] width 48 height 8
click at [181, 151] on div "A tool that can be used to search the internet with a search_query." at bounding box center [169, 153] width 48 height 8
click at [159, 159] on div at bounding box center [166, 164] width 60 height 10
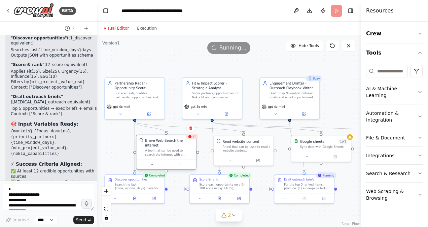
click at [190, 140] on div "Brave Web Search the internet" at bounding box center [169, 143] width 48 height 10
click at [193, 140] on div "Brave Web Search the internet" at bounding box center [169, 143] width 48 height 10
click at [192, 138] on div "75" at bounding box center [192, 137] width 12 height 6
click at [193, 139] on div "75" at bounding box center [192, 137] width 12 height 6
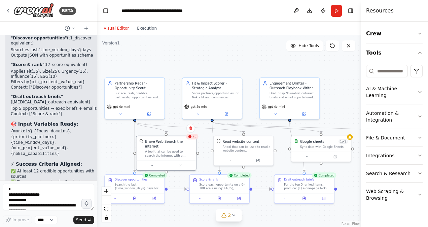
click at [193, 139] on div "75" at bounding box center [192, 137] width 12 height 6
click at [193, 139] on div "75 Brave Web Search the internet A tool that can be used to search the internet…" at bounding box center [168, 153] width 61 height 35
click at [193, 139] on div "75" at bounding box center [195, 137] width 12 height 6
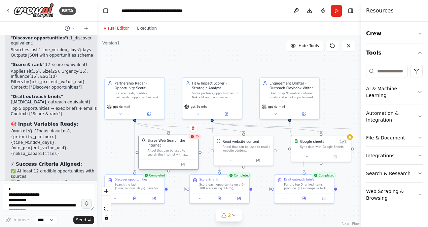
click at [195, 140] on div "Brave Web Search the internet" at bounding box center [171, 143] width 48 height 10
click at [198, 140] on div "Brave Web Search the internet A tool that can be used to search the internet wi…" at bounding box center [169, 147] width 60 height 24
click at [337, 13] on button "Run" at bounding box center [336, 11] width 11 height 12
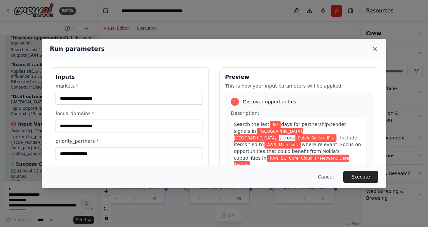
click at [373, 46] on icon at bounding box center [375, 48] width 7 height 7
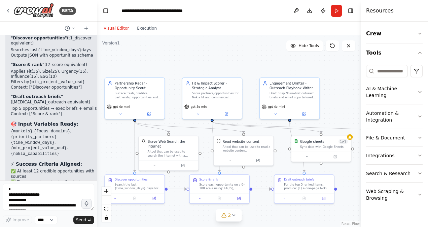
click at [373, 46] on button "Tools" at bounding box center [394, 52] width 57 height 19
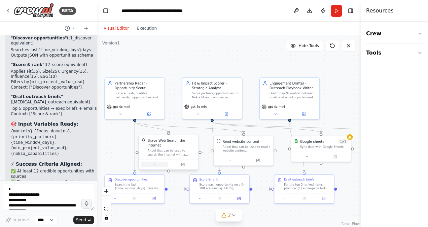
click at [154, 163] on icon at bounding box center [154, 165] width 4 height 4
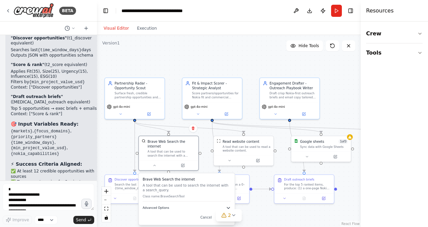
click at [230, 205] on icon "button" at bounding box center [228, 207] width 5 height 5
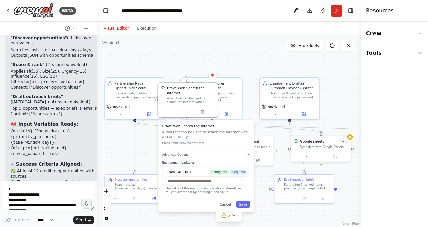
click at [223, 170] on span "Configured" at bounding box center [219, 172] width 20 height 5
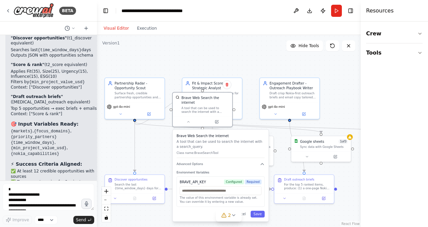
drag, startPoint x: 223, startPoint y: 168, endPoint x: 230, endPoint y: 149, distance: 20.1
click at [230, 176] on div "BRAVE_API_KEY Configured Required The value of this environment variable is alr…" at bounding box center [221, 191] width 88 height 31
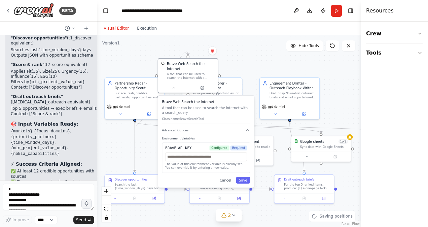
click at [248, 179] on div "Brave Web Search the internet A tool that can be used to search the internet wi…" at bounding box center [206, 142] width 96 height 92
click at [247, 177] on button "Save" at bounding box center [243, 180] width 14 height 7
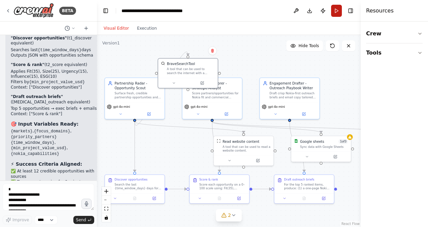
click at [336, 11] on button "Run" at bounding box center [336, 11] width 11 height 12
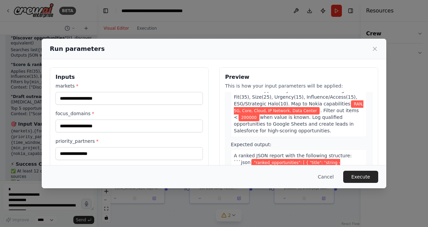
scroll to position [238, 0]
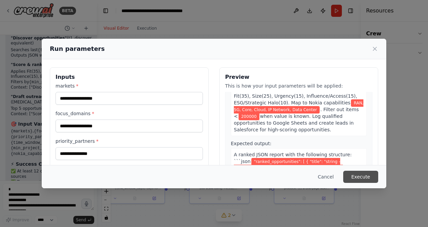
click at [361, 179] on button "Execute" at bounding box center [360, 177] width 35 height 12
